Goal: Task Accomplishment & Management: Manage account settings

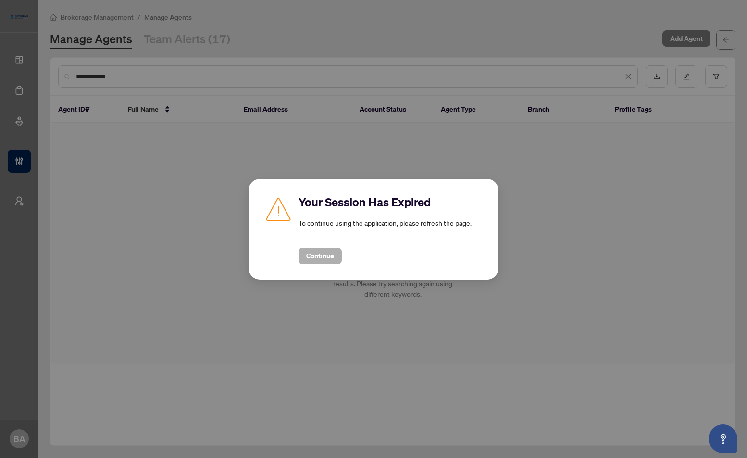
click at [313, 260] on span "Continue" at bounding box center [320, 255] width 28 height 15
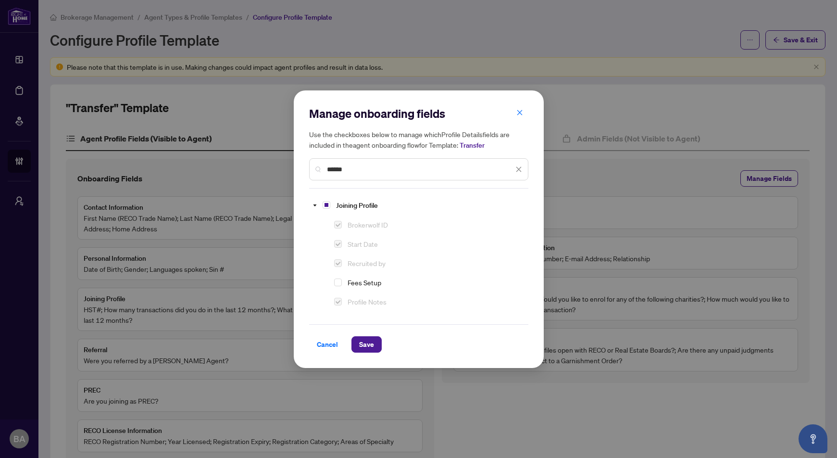
scroll to position [58, 0]
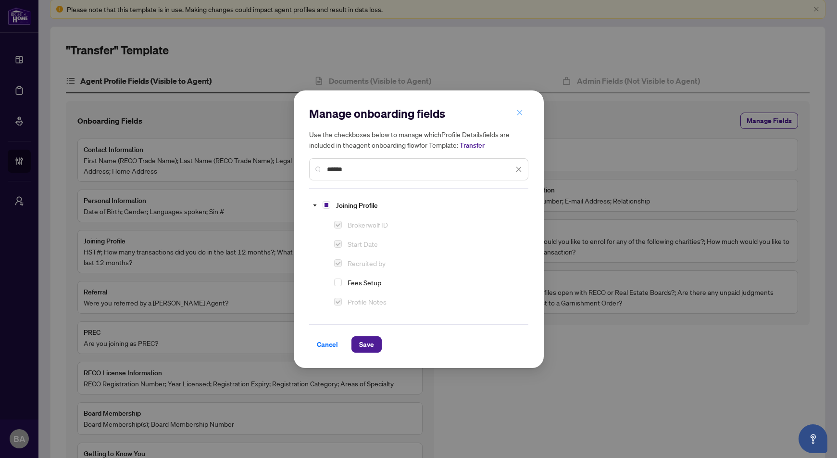
click at [520, 116] on icon "close" at bounding box center [519, 112] width 7 height 7
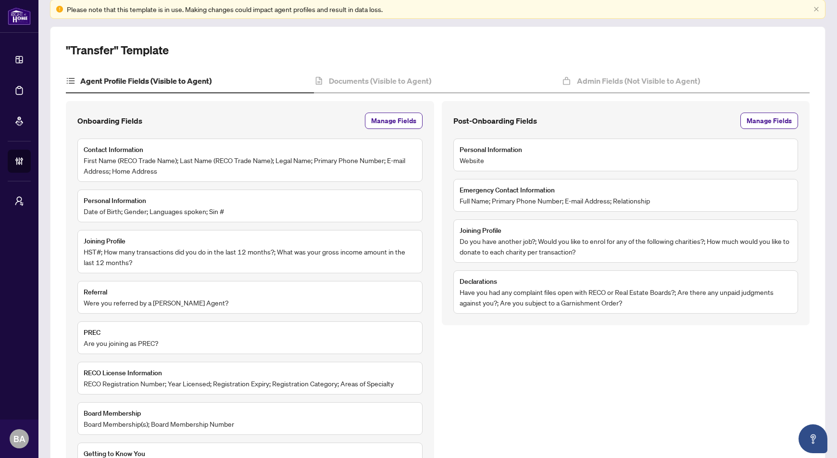
click at [513, 67] on div ""Transfer" Template Agent Profile Fields (Visible to Agent) Documents (Visible …" at bounding box center [438, 283] width 744 height 483
click at [369, 77] on h4 "Documents (Visible to Agent)" at bounding box center [380, 81] width 102 height 12
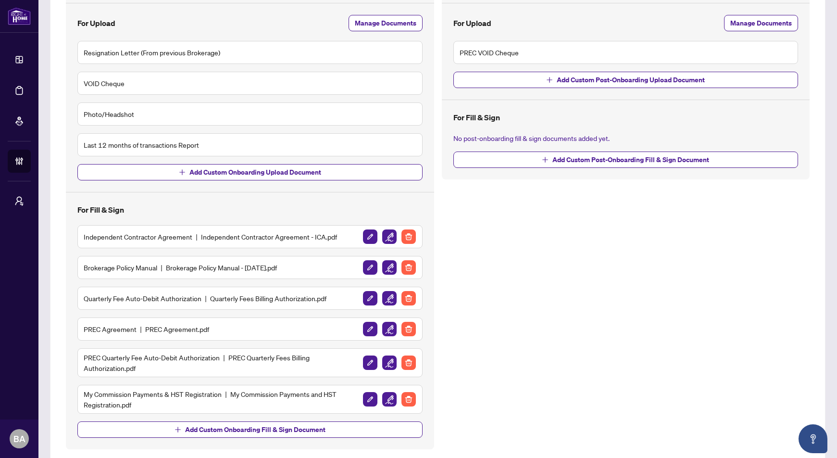
scroll to position [237, 0]
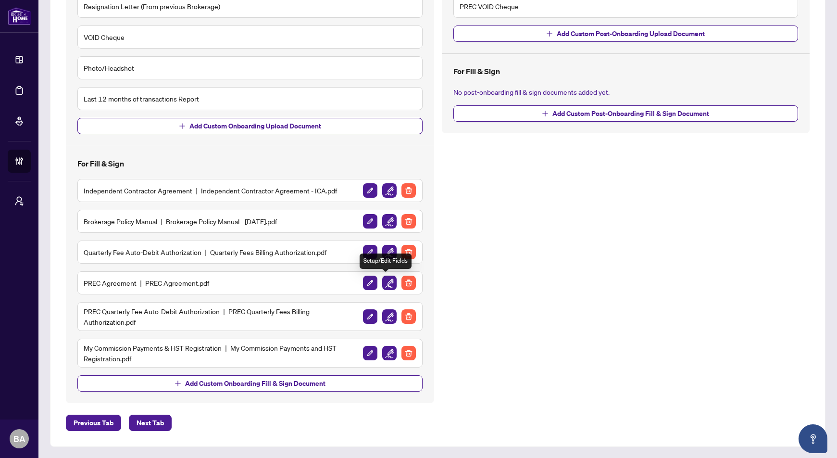
click at [384, 280] on img "button" at bounding box center [389, 283] width 14 height 14
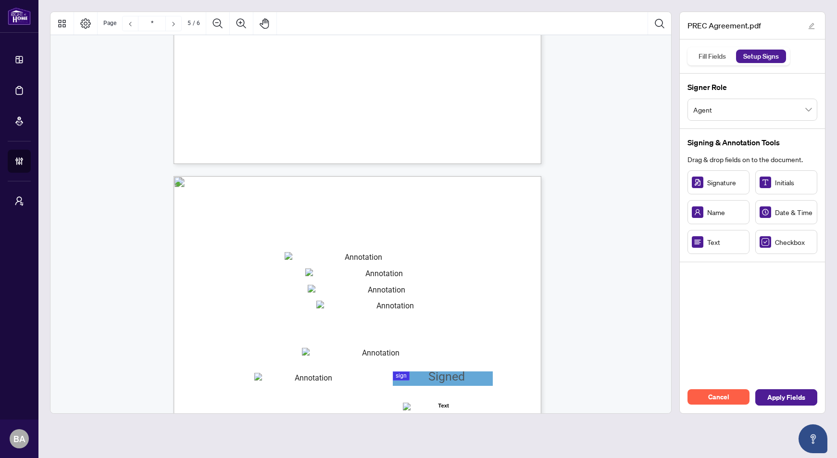
type input "*"
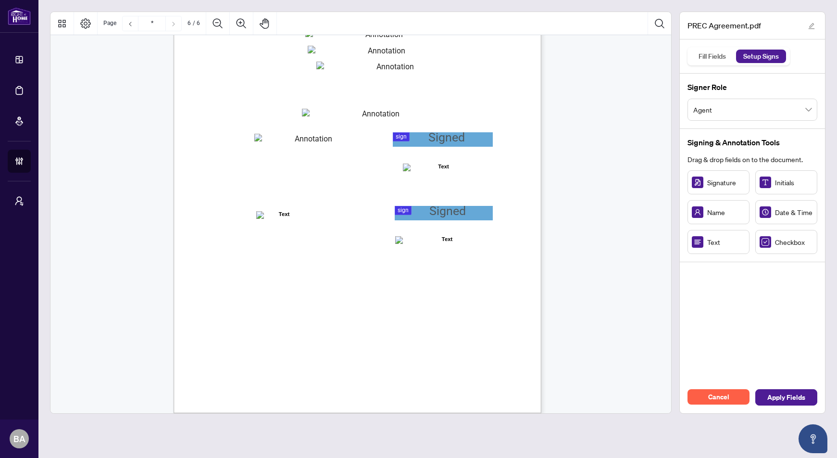
scroll to position [2558, 0]
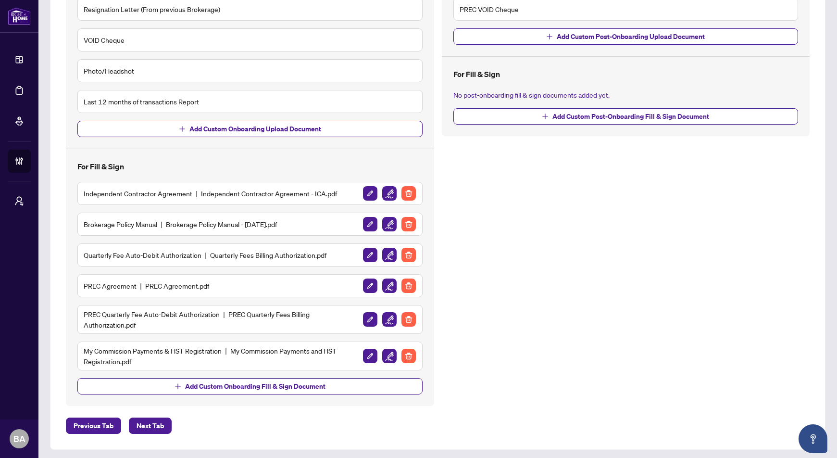
scroll to position [237, 0]
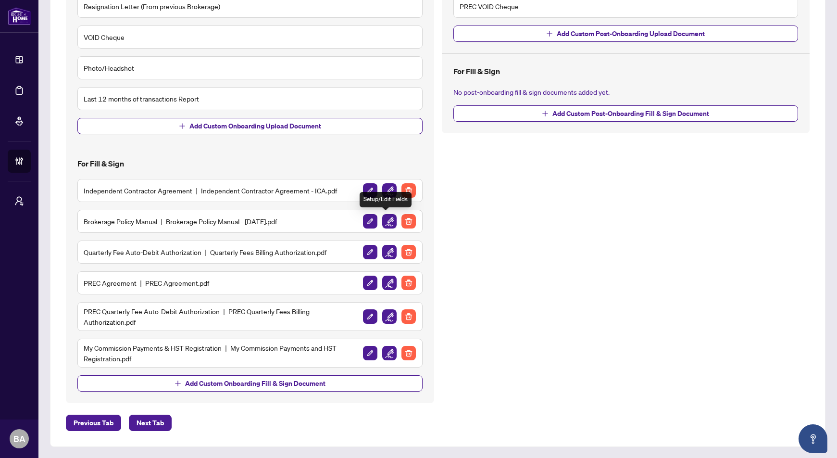
click at [385, 221] on img "button" at bounding box center [389, 221] width 14 height 14
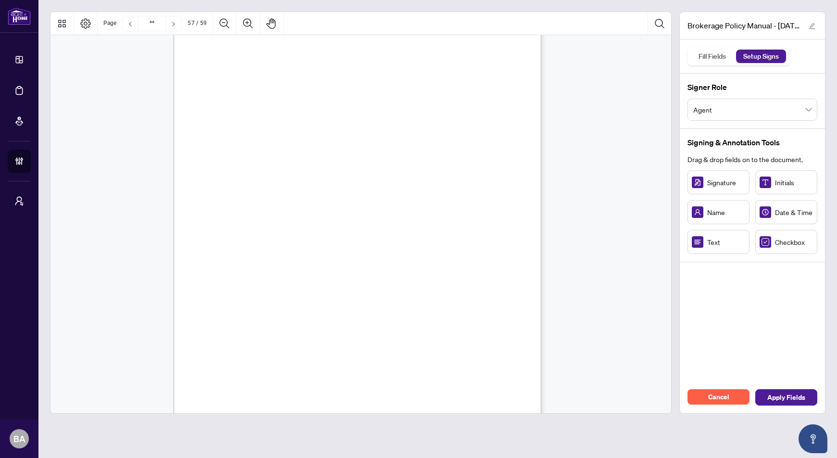
scroll to position [27718, 0]
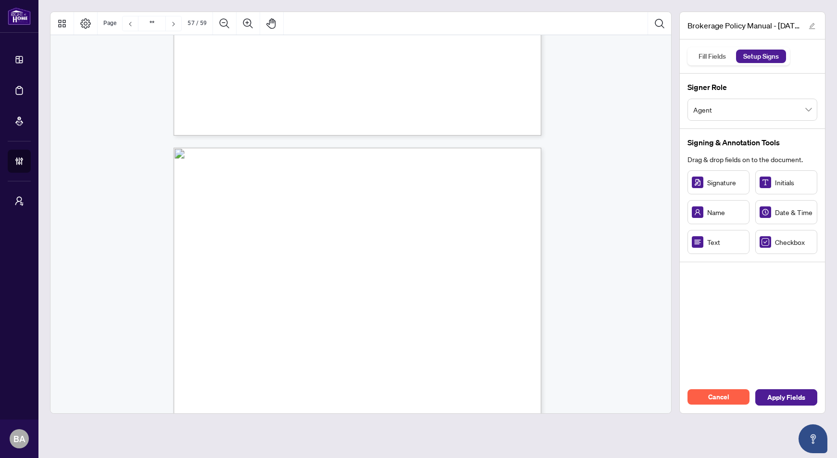
type input "**"
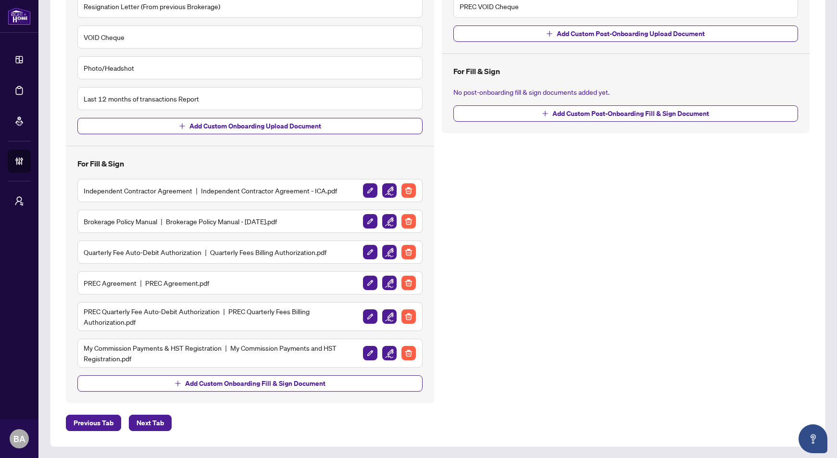
scroll to position [31, 0]
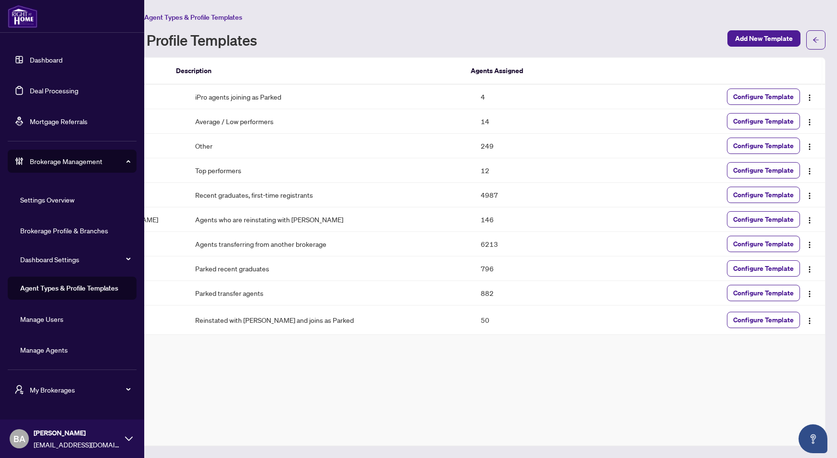
click at [49, 162] on span "Brokerage Management" at bounding box center [80, 161] width 100 height 11
click at [99, 440] on span "[EMAIL_ADDRESS][DOMAIN_NAME]" at bounding box center [77, 444] width 87 height 11
click at [42, 404] on span "Logout" at bounding box center [39, 401] width 22 height 15
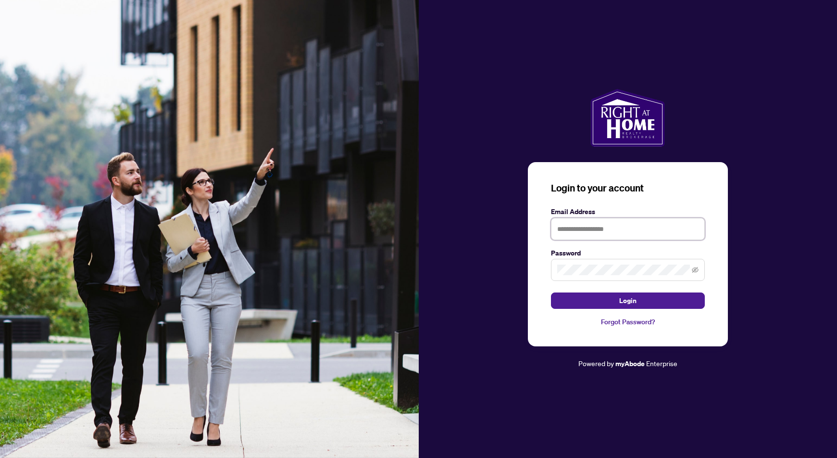
type input "**********"
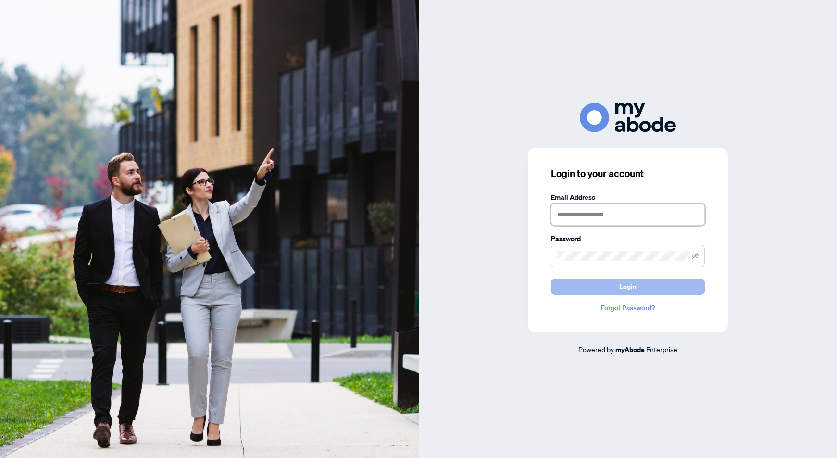
type input "**********"
click at [586, 281] on button "Login" at bounding box center [628, 286] width 154 height 16
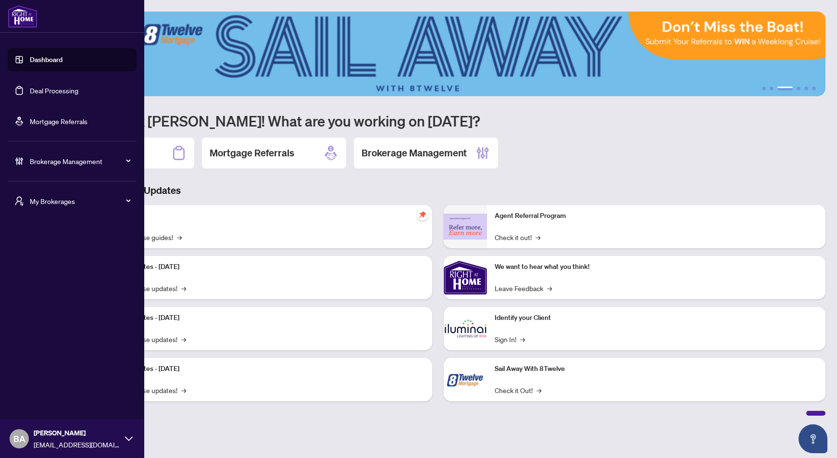
click at [56, 162] on span "Brokerage Management" at bounding box center [80, 161] width 100 height 11
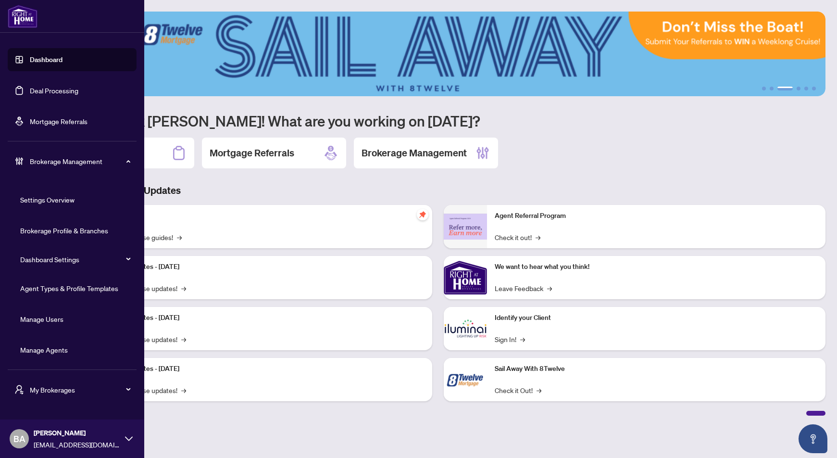
click at [70, 286] on link "Agent Types & Profile Templates" at bounding box center [69, 288] width 98 height 9
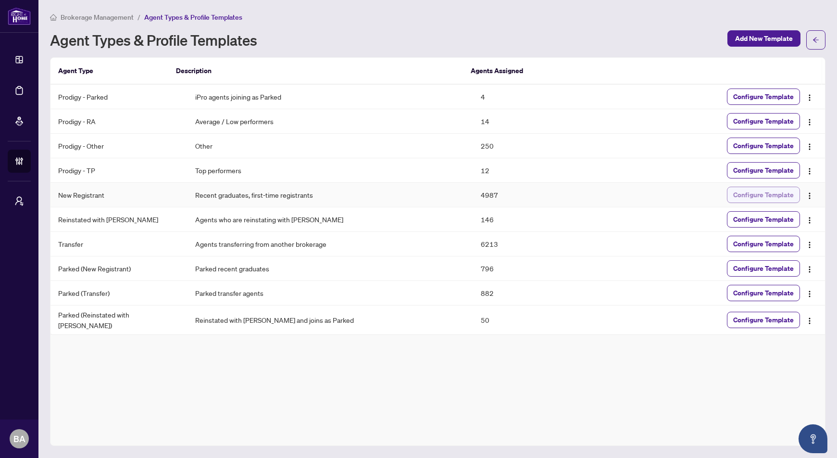
click at [764, 192] on span "Configure Template" at bounding box center [763, 194] width 61 height 15
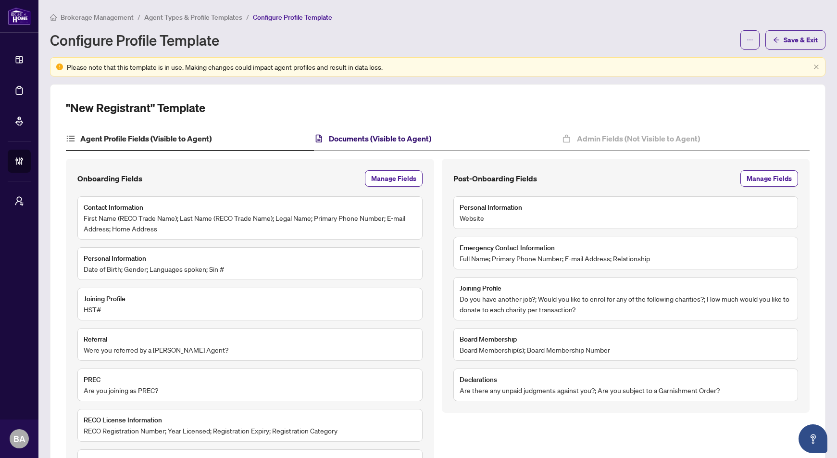
click at [352, 136] on h4 "Documents (Visible to Agent)" at bounding box center [380, 139] width 102 height 12
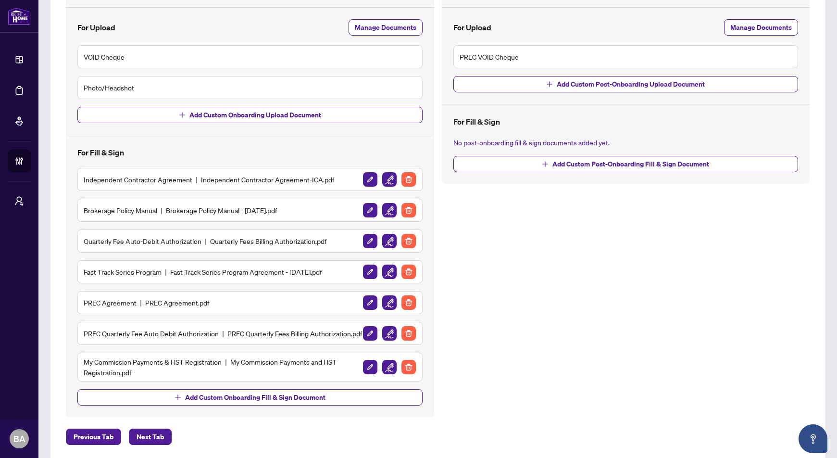
scroll to position [206, 0]
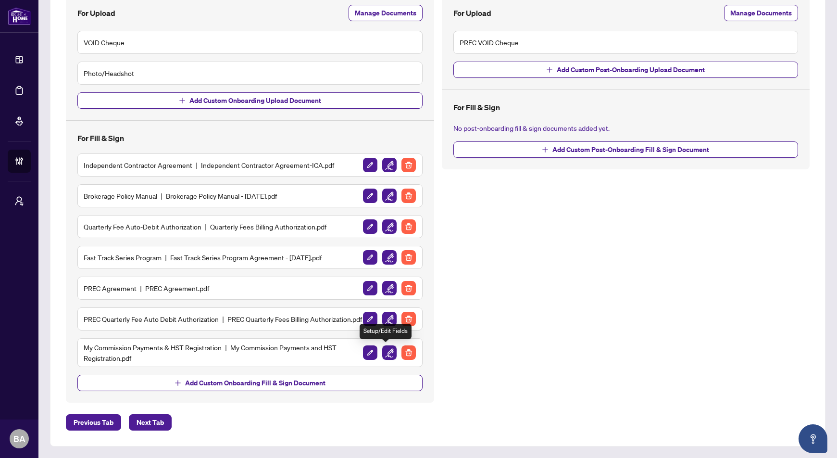
click at [384, 352] on img "button" at bounding box center [389, 352] width 14 height 14
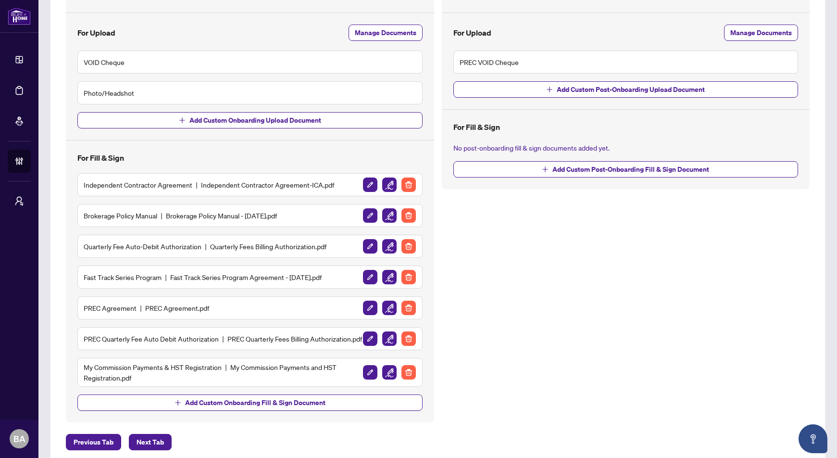
scroll to position [206, 0]
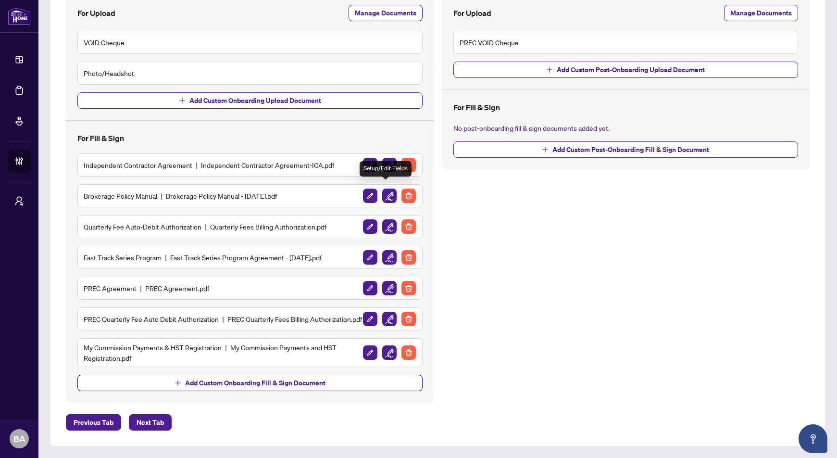
click at [387, 189] on img "button" at bounding box center [389, 196] width 14 height 14
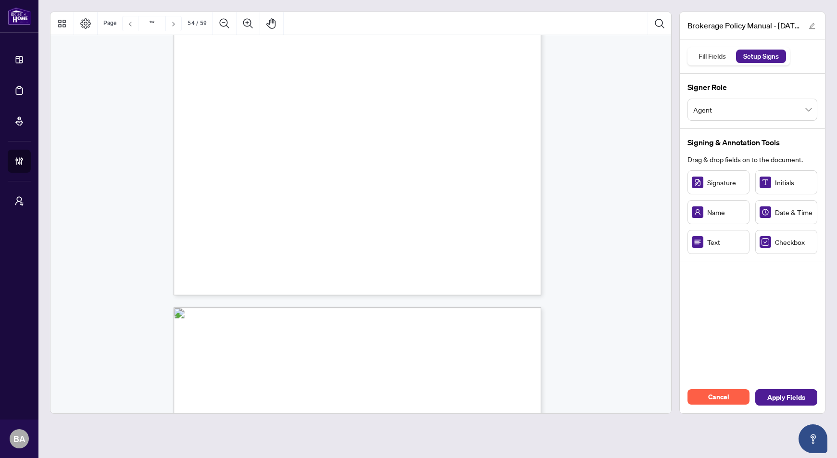
scroll to position [26415, 0]
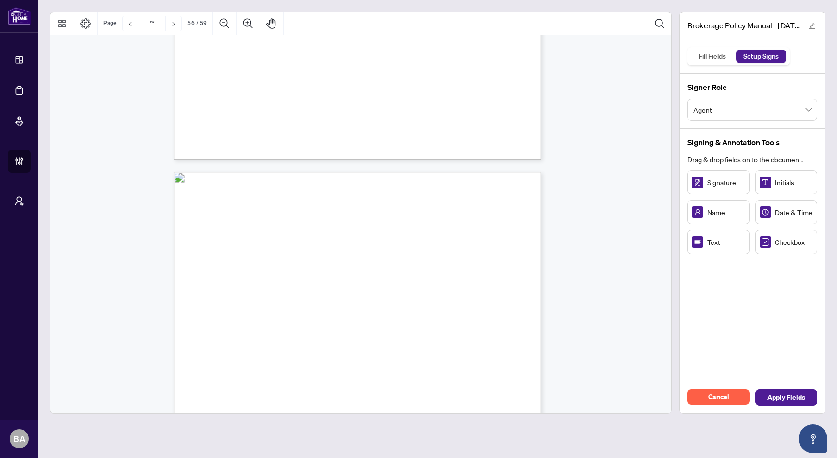
type input "**"
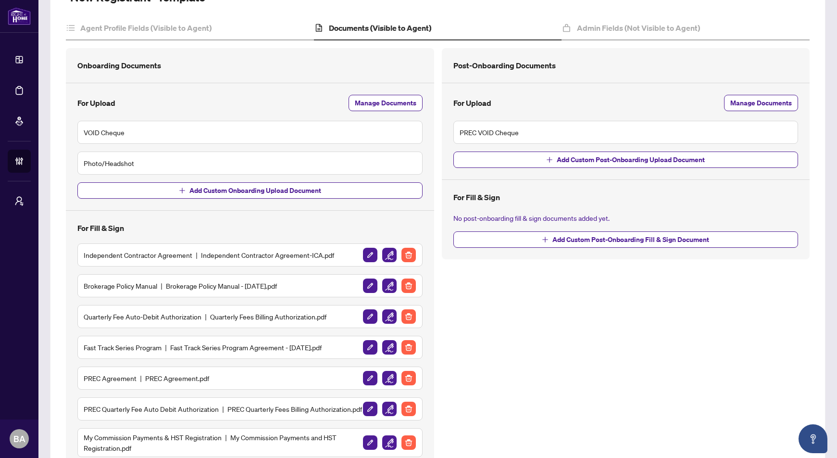
scroll to position [206, 0]
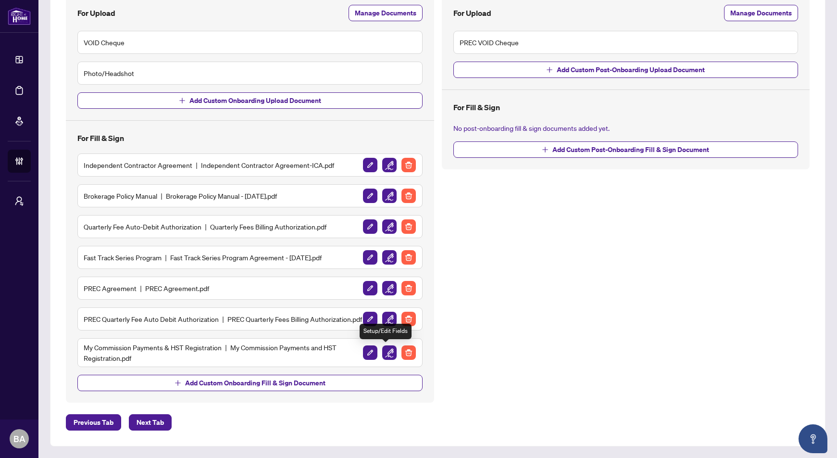
click at [384, 352] on img "button" at bounding box center [389, 352] width 14 height 14
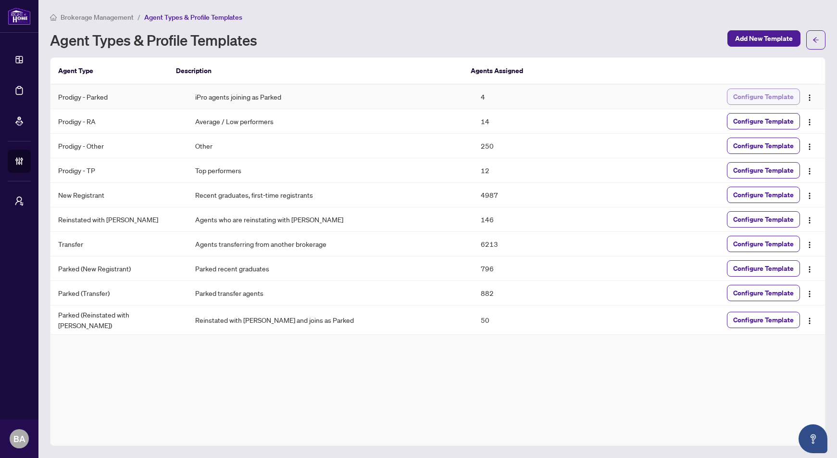
click at [759, 90] on span "Configure Template" at bounding box center [763, 96] width 61 height 15
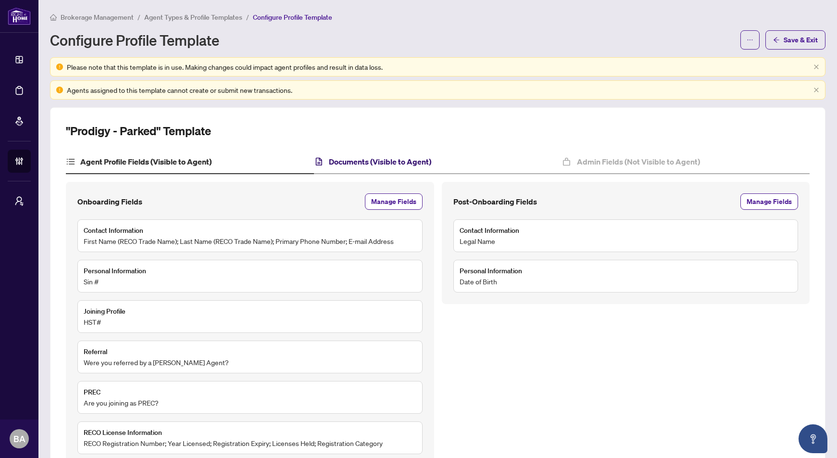
click at [365, 165] on h4 "Documents (Visible to Agent)" at bounding box center [380, 162] width 102 height 12
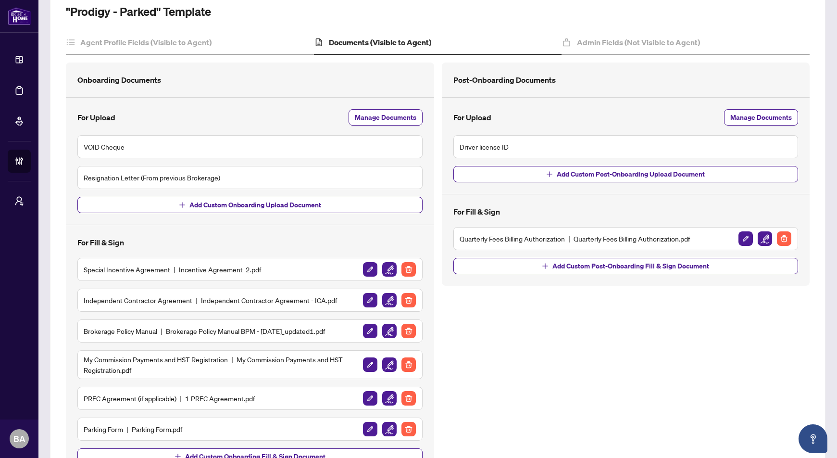
scroll to position [192, 0]
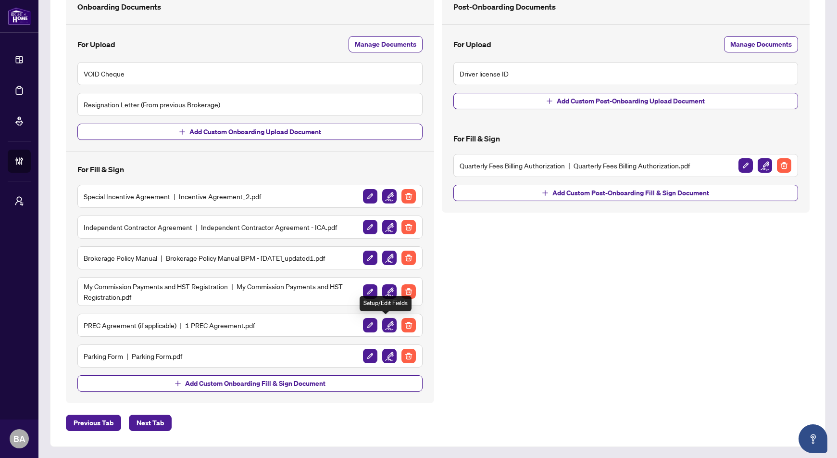
click at [386, 323] on img "button" at bounding box center [389, 325] width 14 height 14
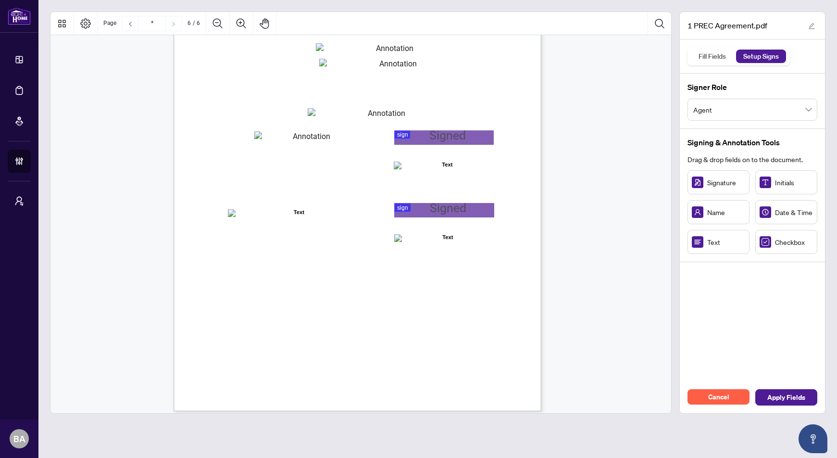
scroll to position [2558, 0]
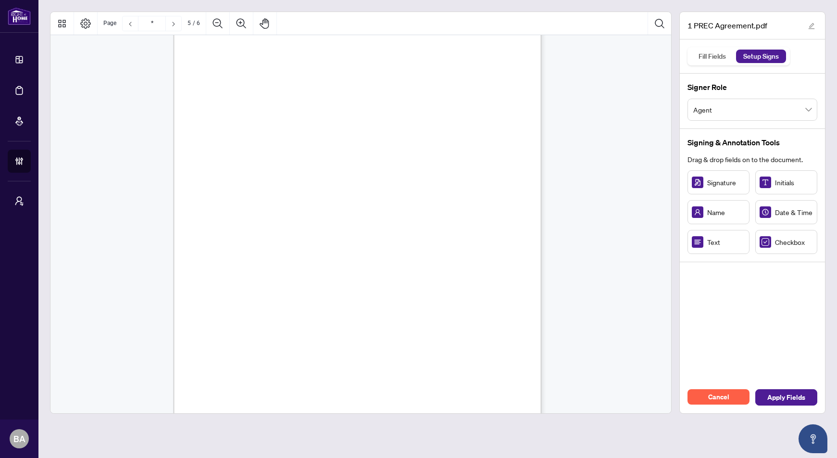
type input "*"
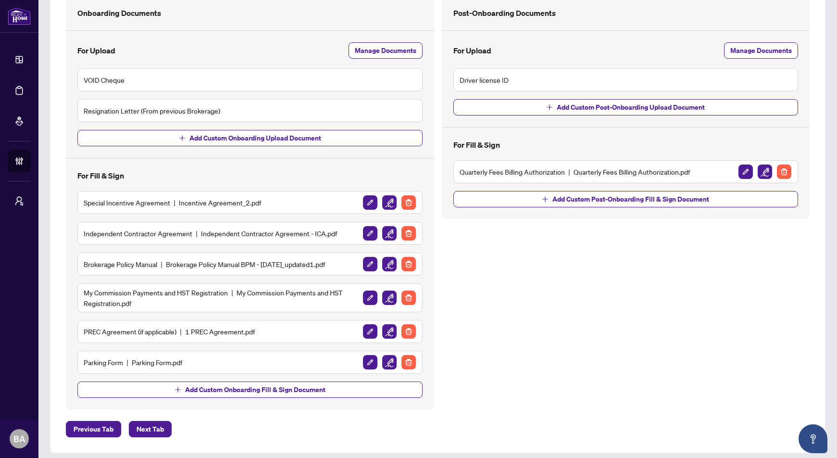
scroll to position [192, 0]
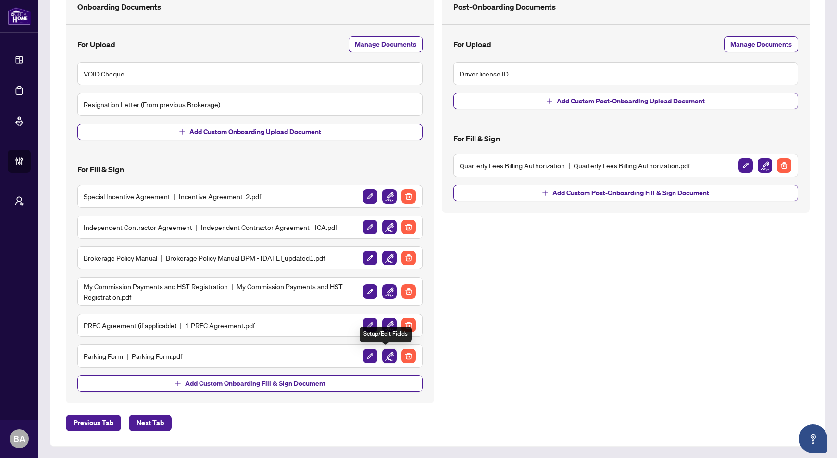
click at [384, 357] on img "button" at bounding box center [389, 356] width 14 height 14
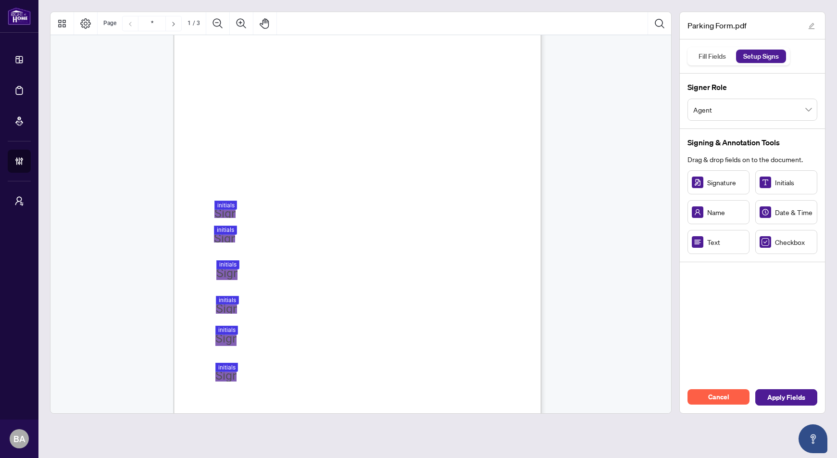
scroll to position [86, 0]
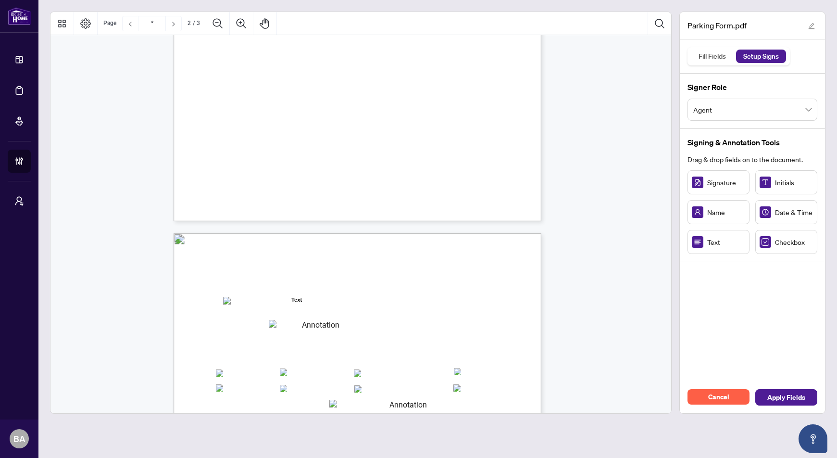
type input "*"
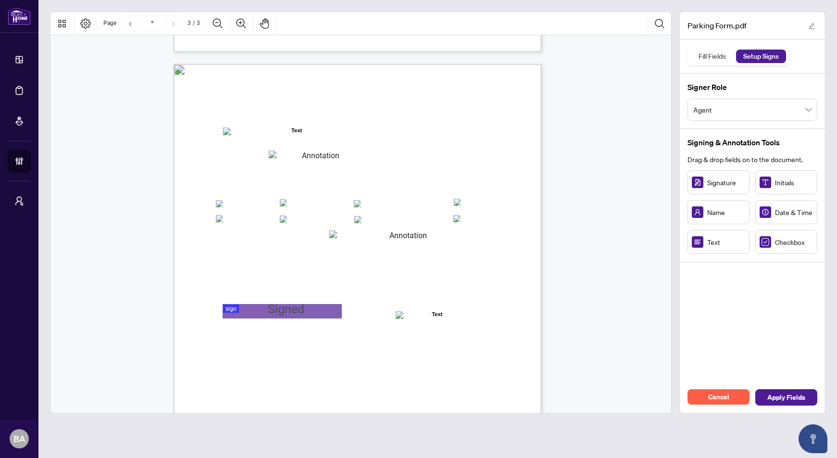
scroll to position [945, 0]
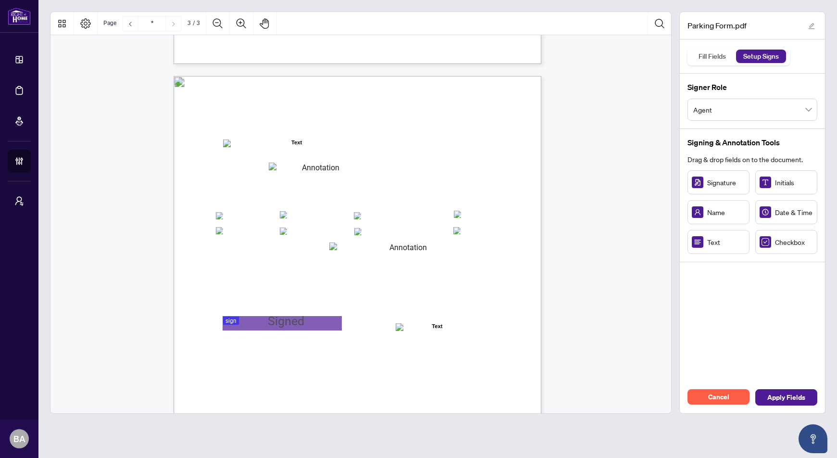
click at [284, 283] on span "Acknowledgement:" at bounding box center [250, 283] width 67 height 11
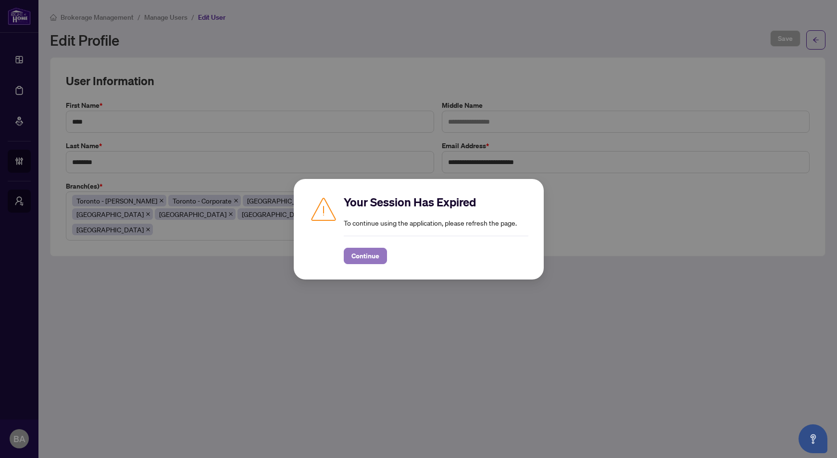
click at [363, 250] on span "Continue" at bounding box center [366, 255] width 28 height 15
